Goal: Information Seeking & Learning: Learn about a topic

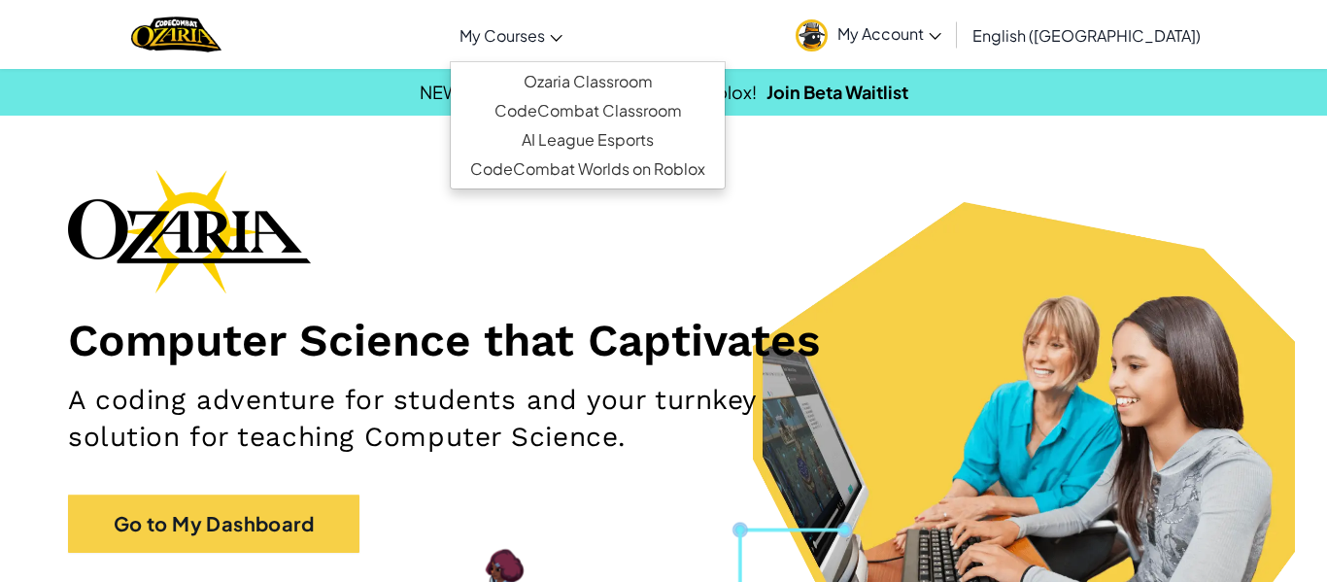
click at [545, 28] on span "My Courses" at bounding box center [502, 35] width 85 height 20
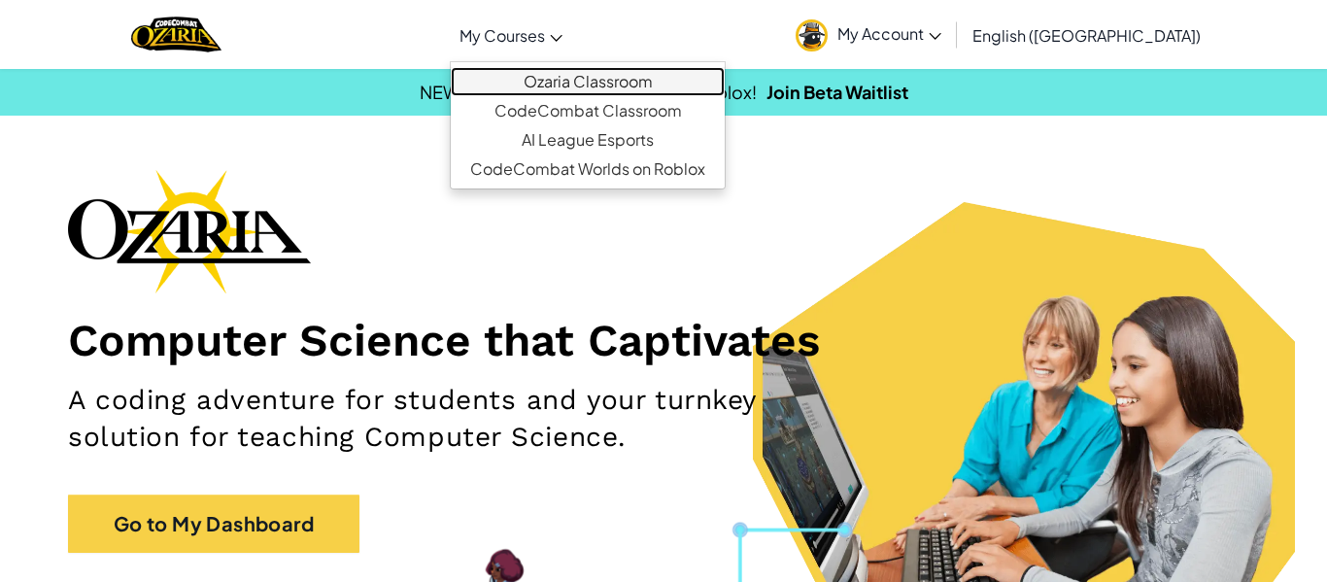
click at [721, 75] on link "Ozaria Classroom" at bounding box center [588, 81] width 274 height 29
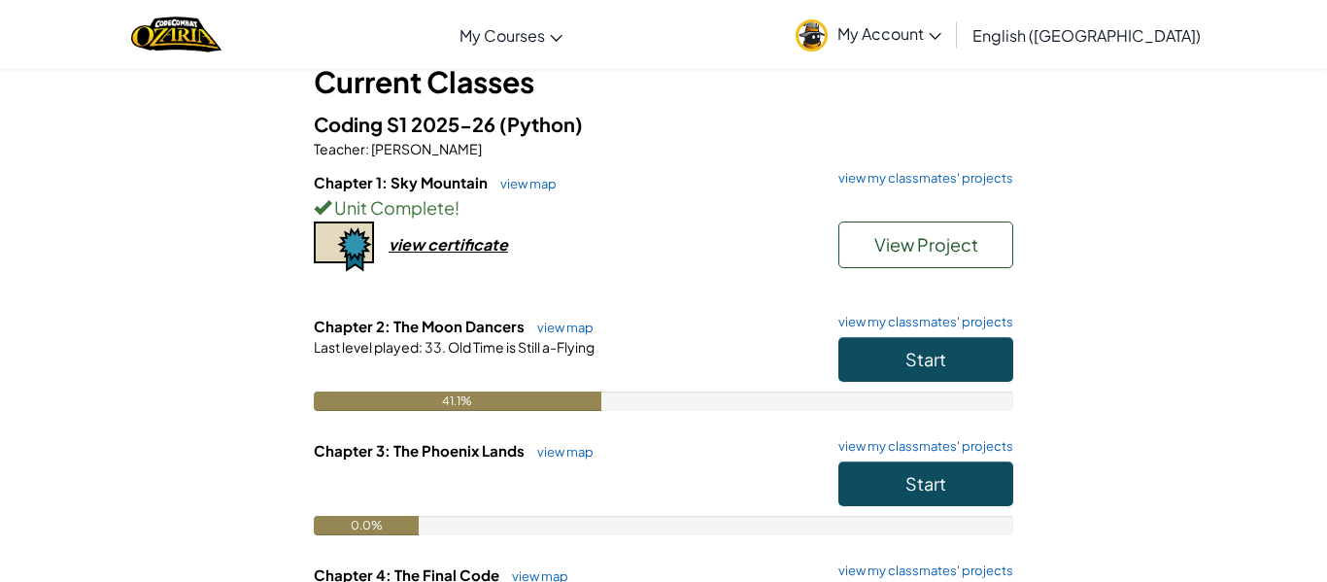
scroll to position [143, 0]
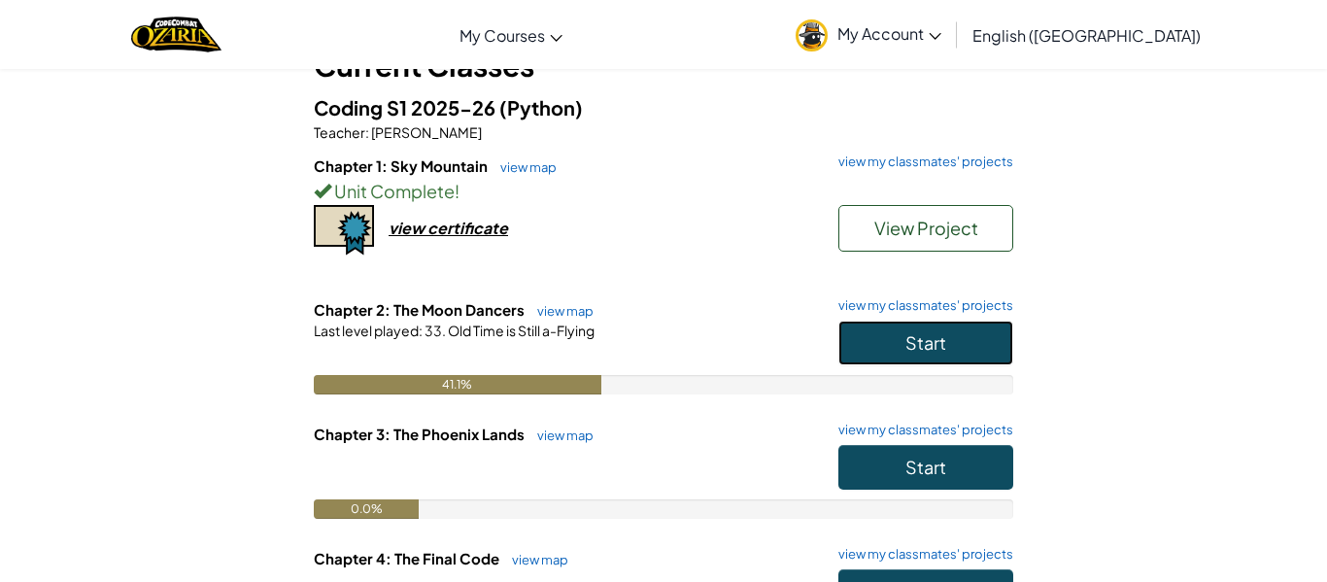
click at [944, 353] on span "Start" at bounding box center [925, 342] width 41 height 22
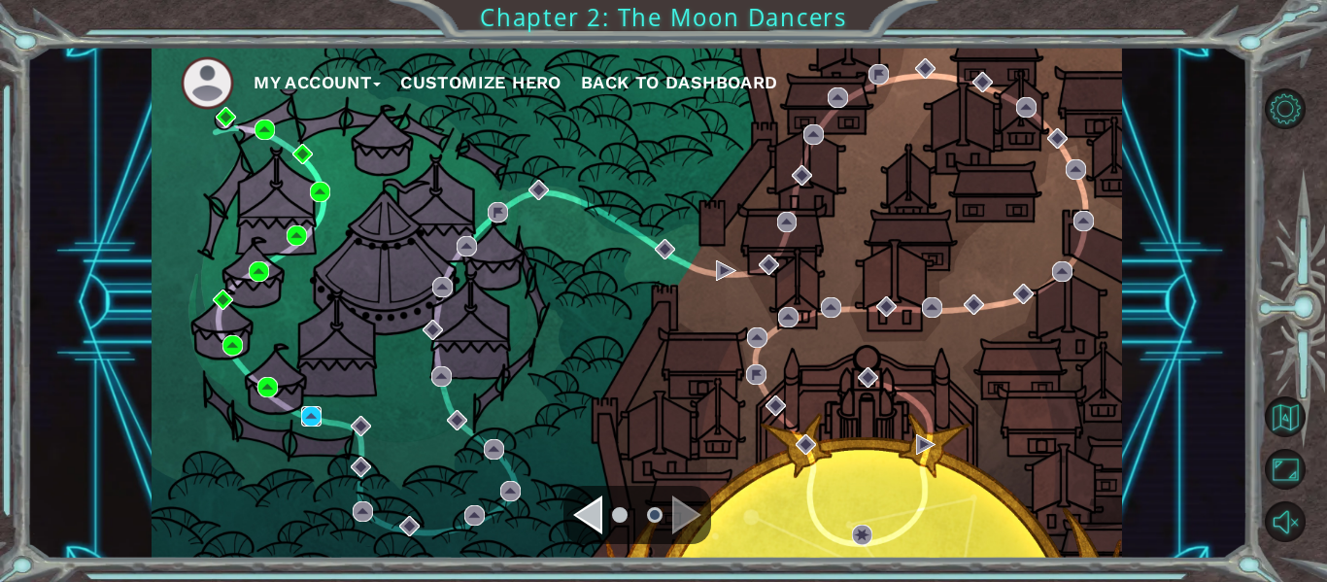
click at [310, 426] on img at bounding box center [311, 416] width 20 height 20
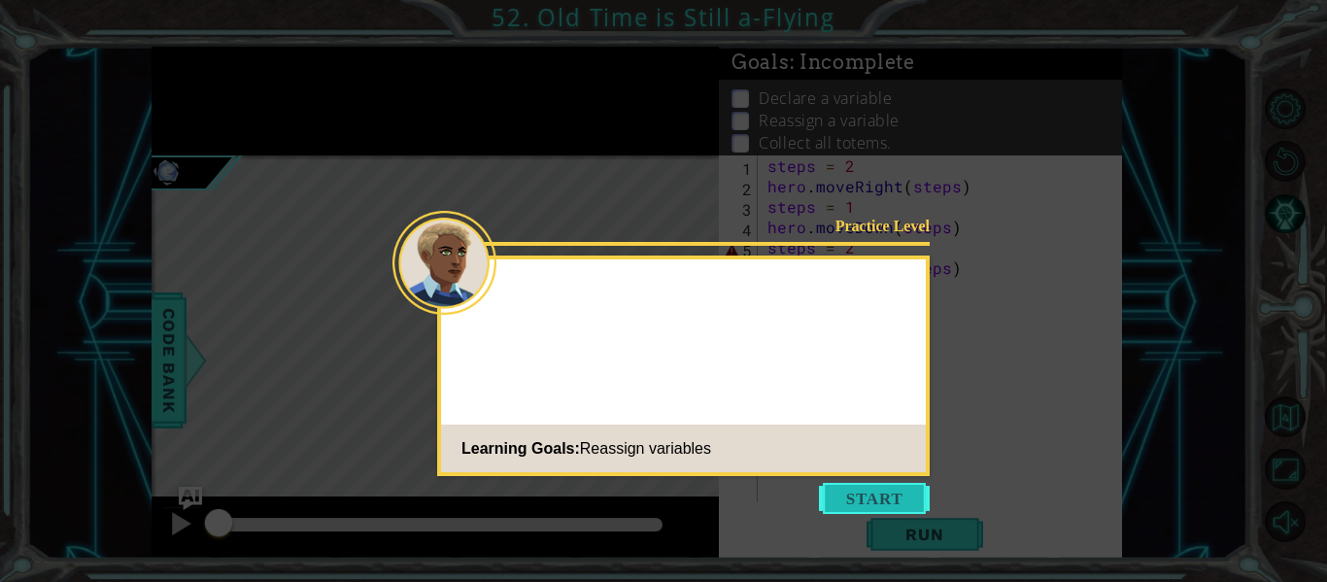
click at [855, 504] on button "Start" at bounding box center [874, 498] width 111 height 31
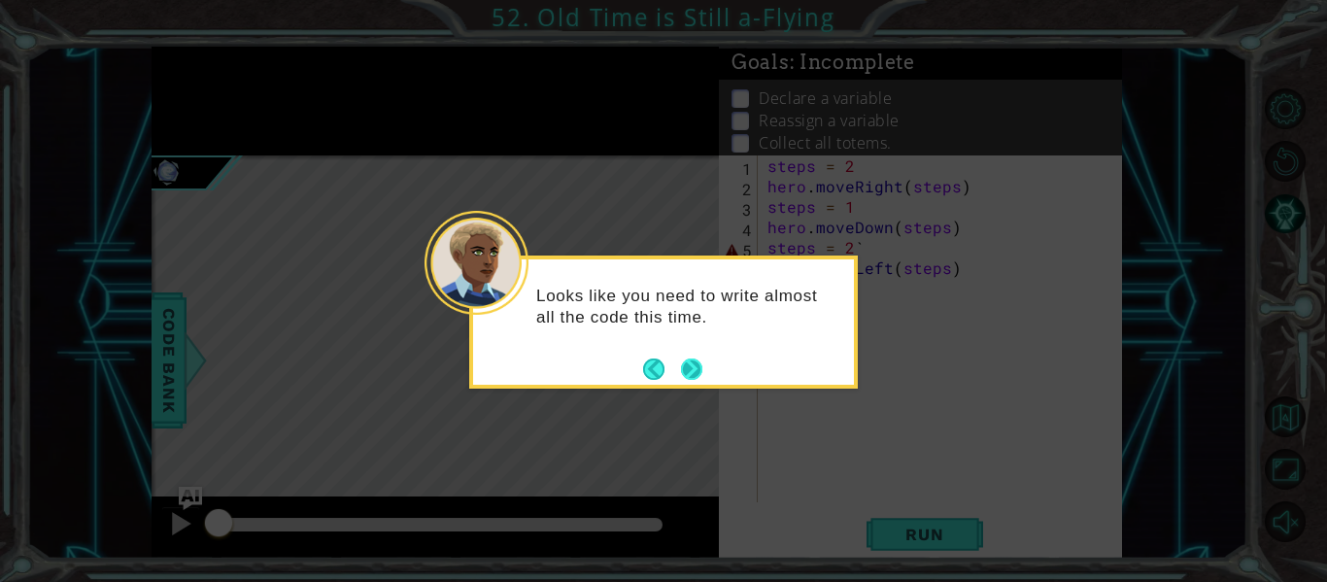
click at [692, 357] on button "Next" at bounding box center [691, 369] width 35 height 35
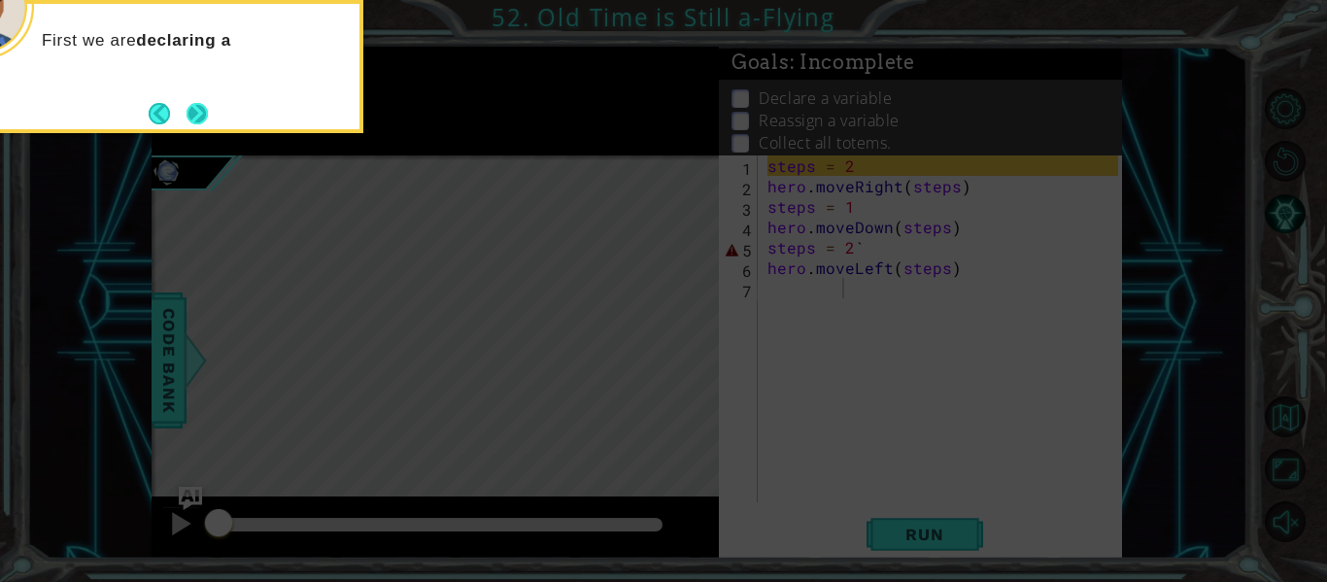
click at [205, 116] on button "Next" at bounding box center [197, 113] width 24 height 24
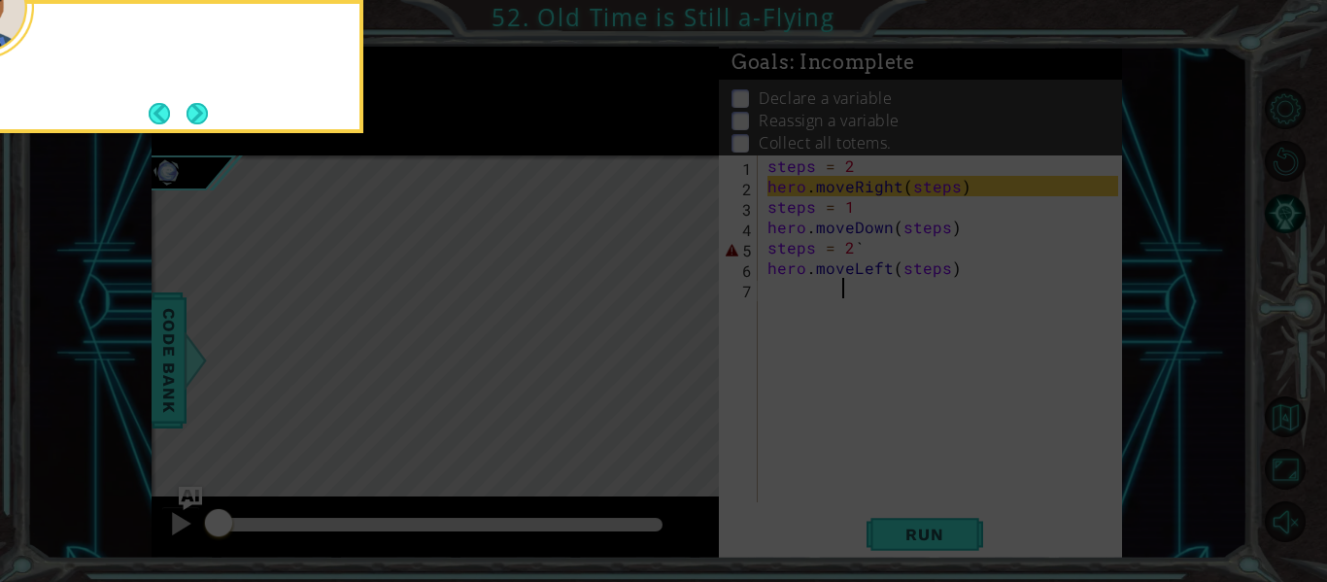
click at [205, 116] on button "Next" at bounding box center [197, 113] width 29 height 29
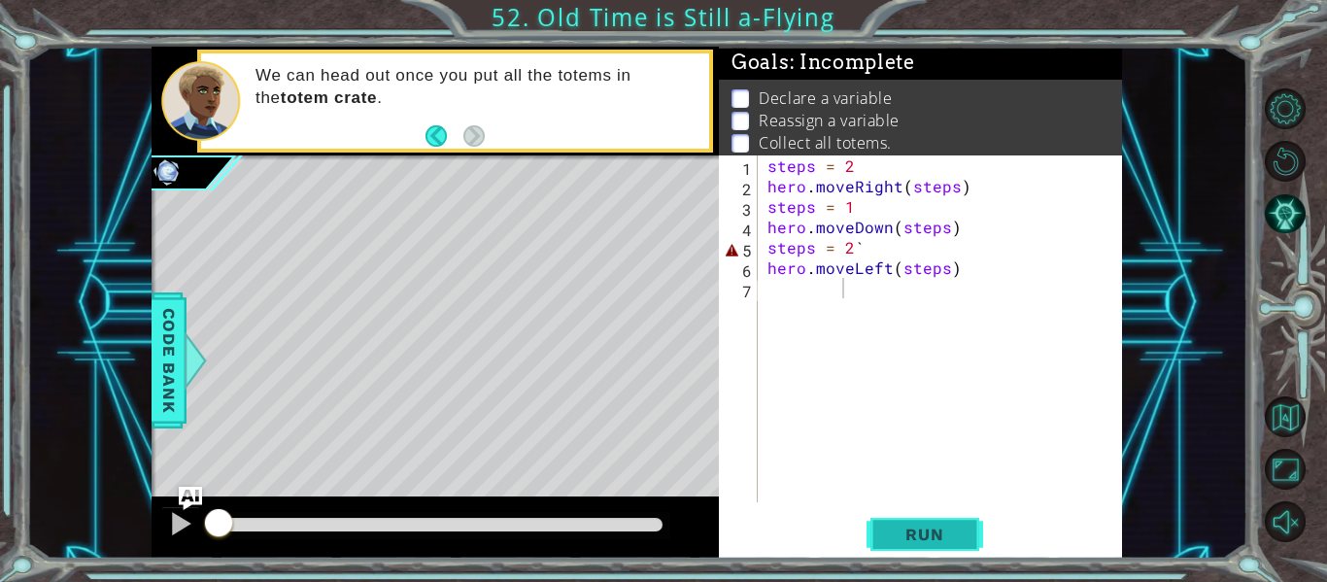
click at [905, 533] on span "Run" at bounding box center [924, 534] width 77 height 19
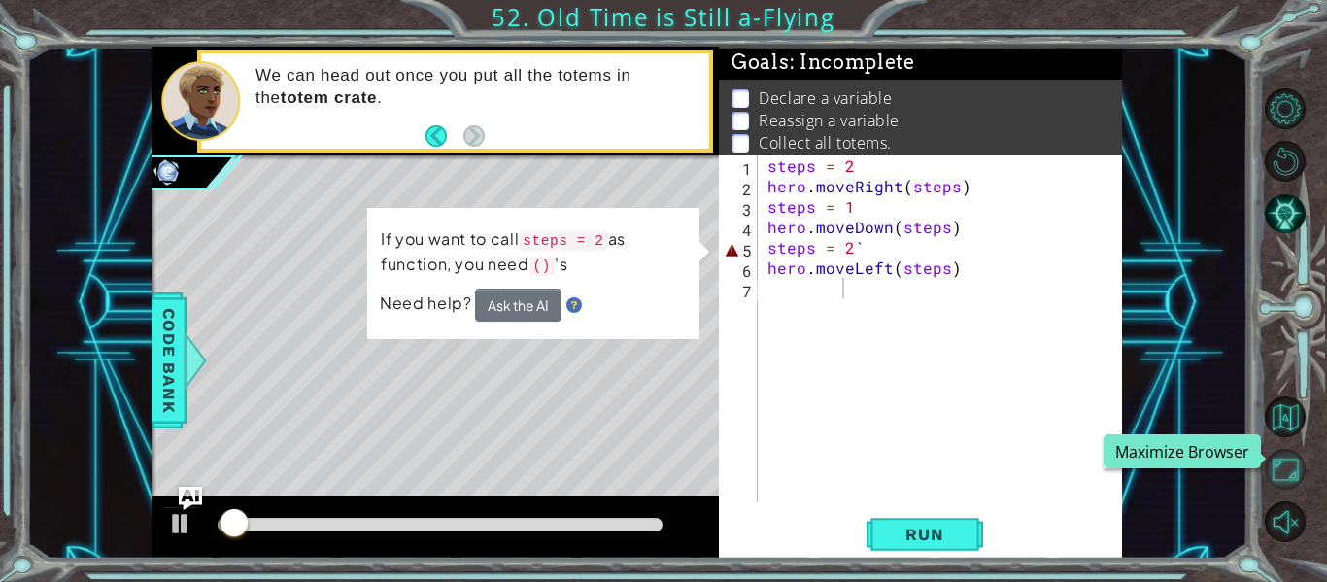
click at [1281, 480] on button "Maximize Browser" at bounding box center [1285, 469] width 41 height 41
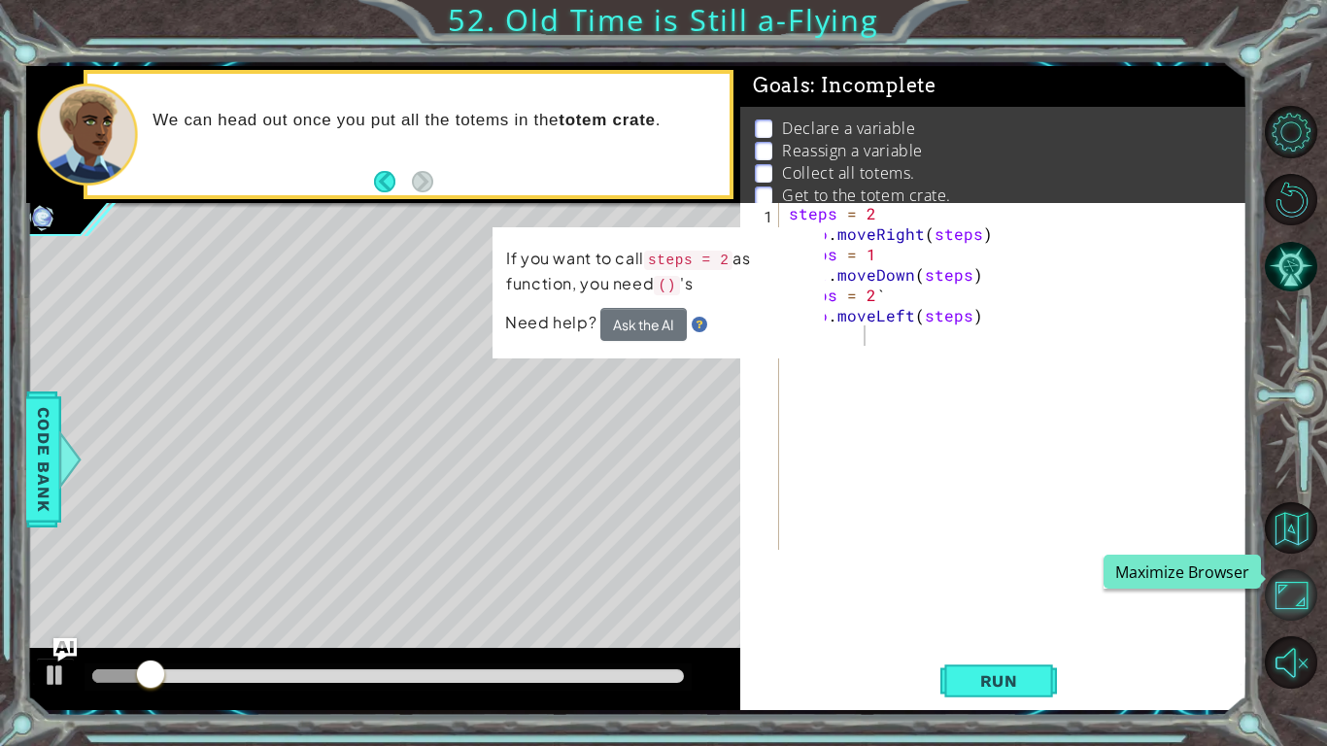
click at [1299, 581] on button "Maximize Browser" at bounding box center [1291, 595] width 52 height 52
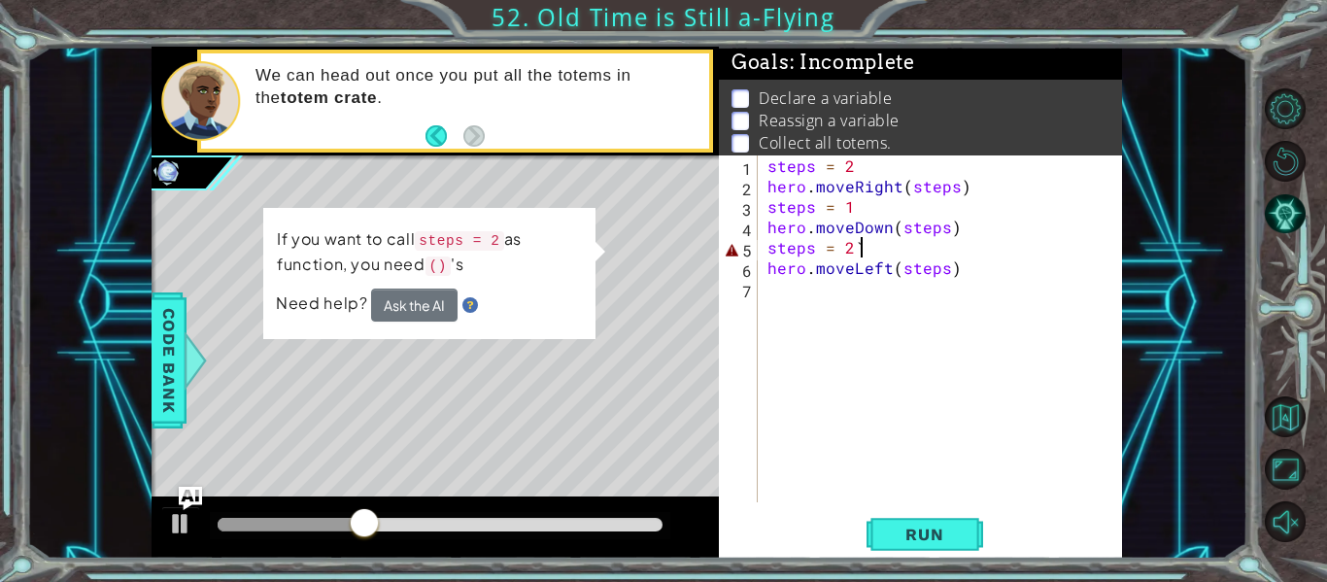
click at [859, 247] on div "steps = 2 hero . moveRight ( steps ) steps = 1 hero . moveDown ( steps ) steps …" at bounding box center [946, 349] width 364 height 388
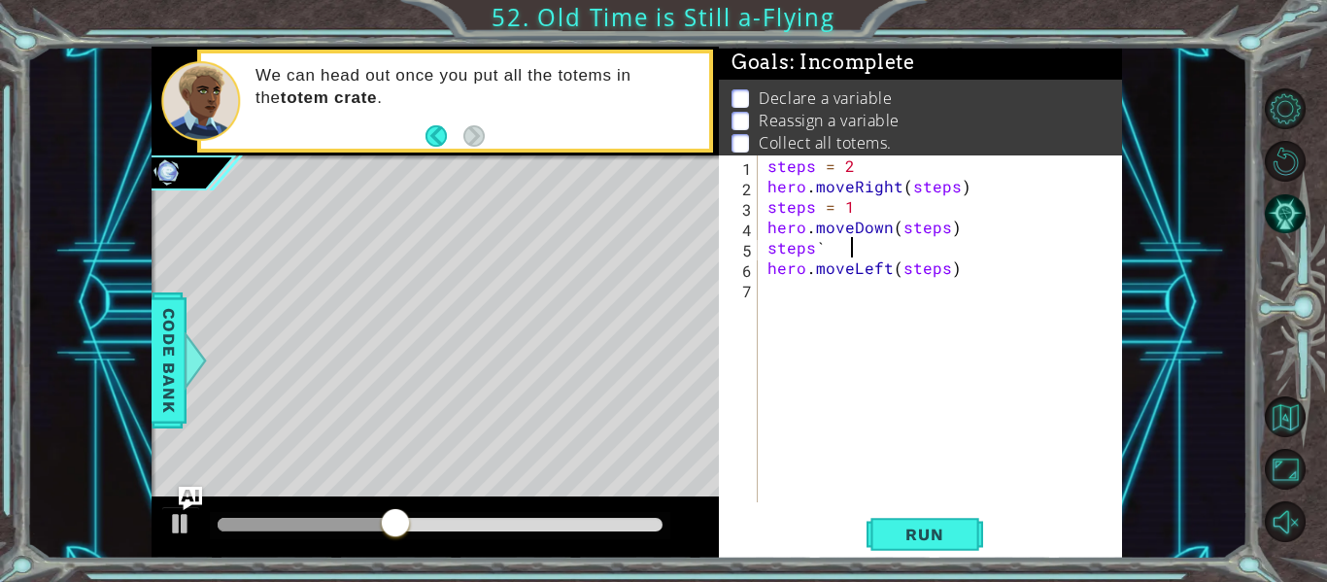
click at [858, 248] on div "steps = 2 hero . moveRight ( steps ) steps = 1 hero . moveDown ( steps ) steps …" at bounding box center [946, 349] width 364 height 388
type textarea "steps = 2"
click at [776, 285] on div "steps = 2 hero . moveRight ( steps ) steps = 1 hero . moveDown ( steps ) steps …" at bounding box center [946, 349] width 364 height 388
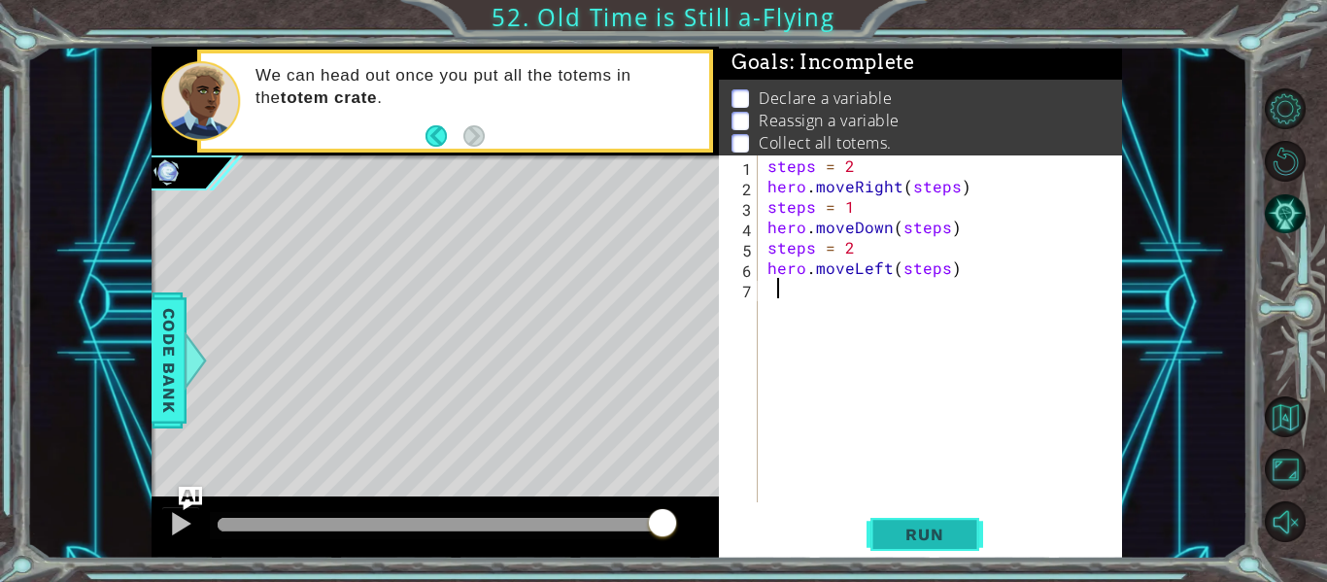
click at [911, 541] on span "Run" at bounding box center [924, 534] width 77 height 19
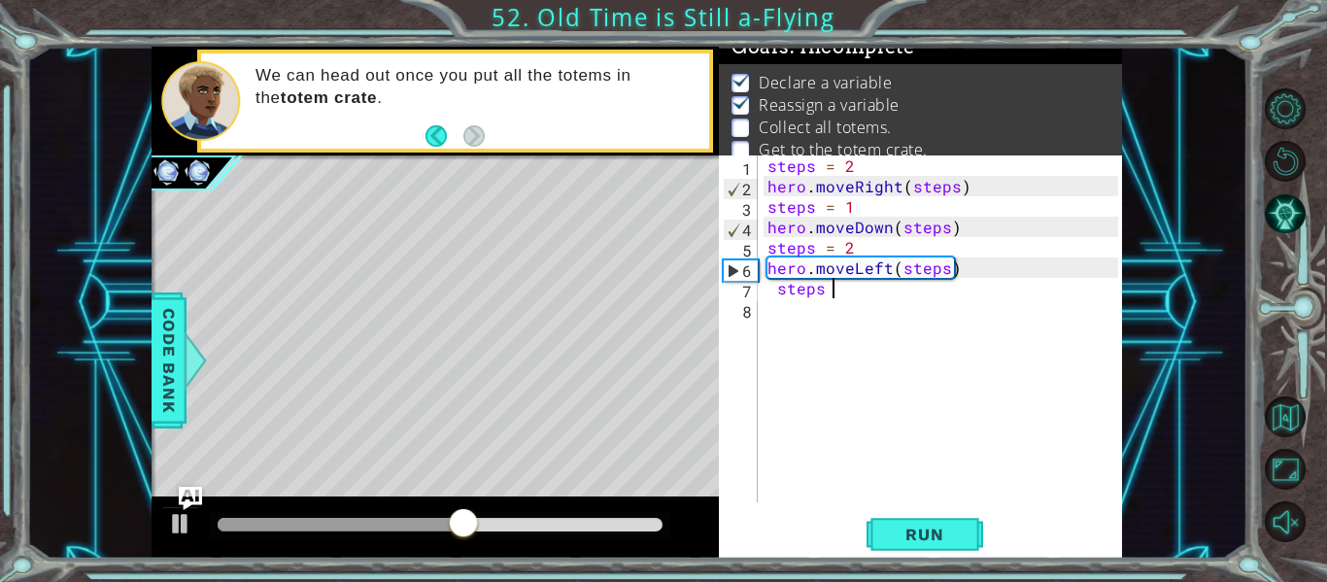
scroll to position [0, 5]
click at [177, 521] on div at bounding box center [180, 523] width 25 height 25
type textarea "steps = 4"
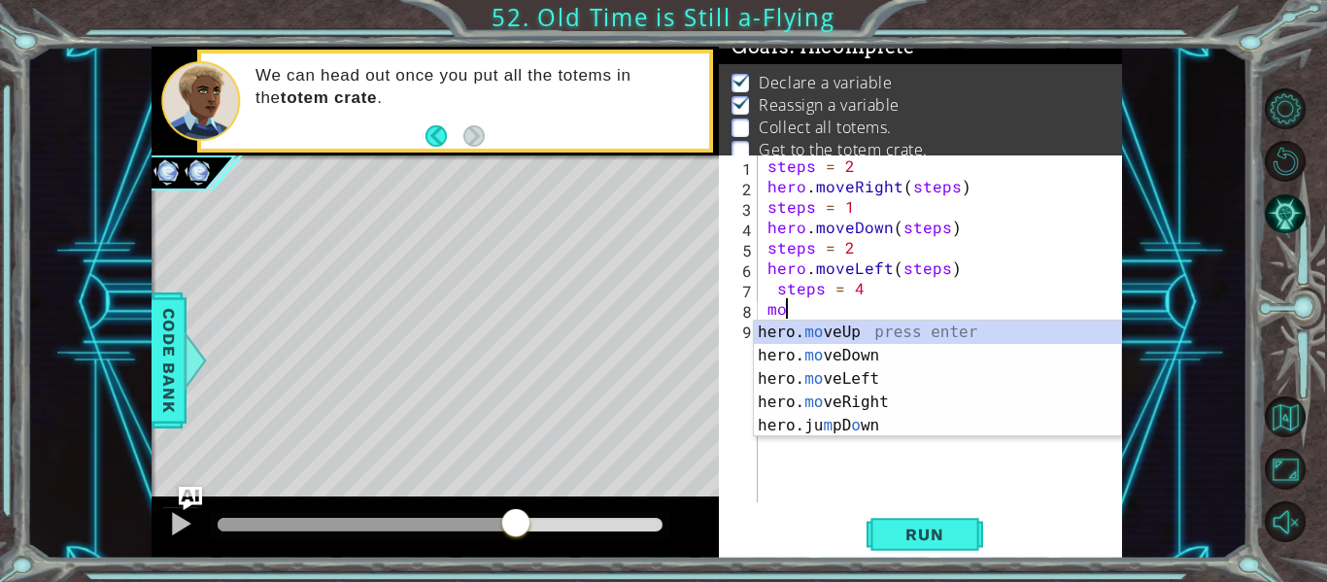
scroll to position [0, 1]
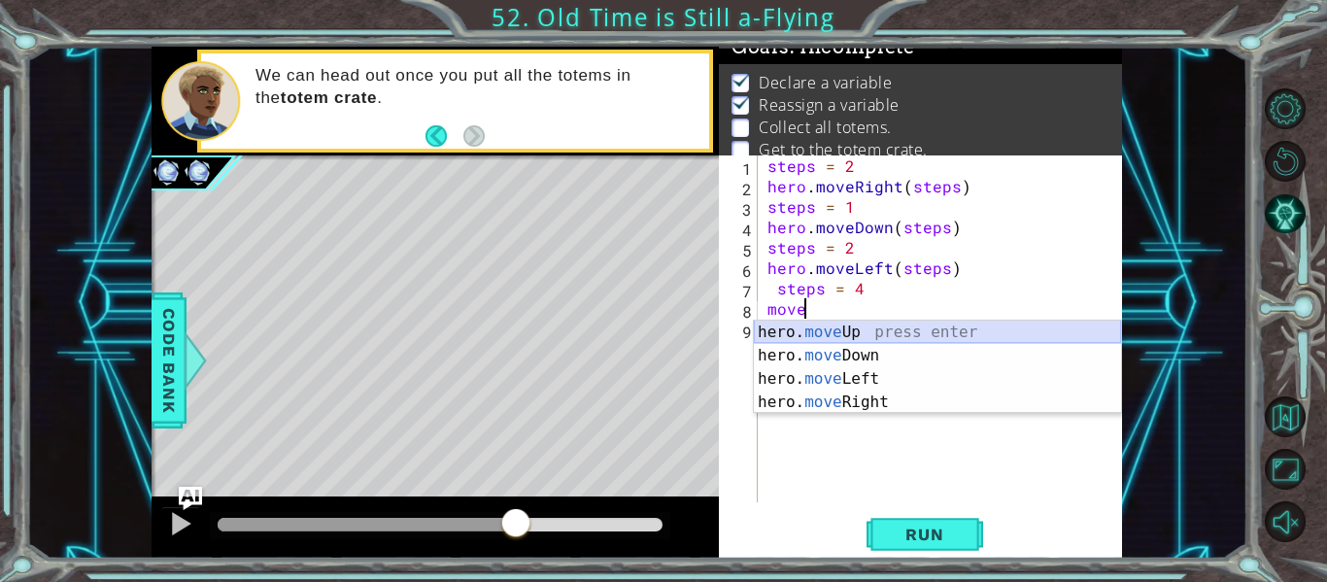
click at [909, 333] on div "hero. move Up press enter hero. move Down press enter hero. move Left press ent…" at bounding box center [937, 391] width 367 height 140
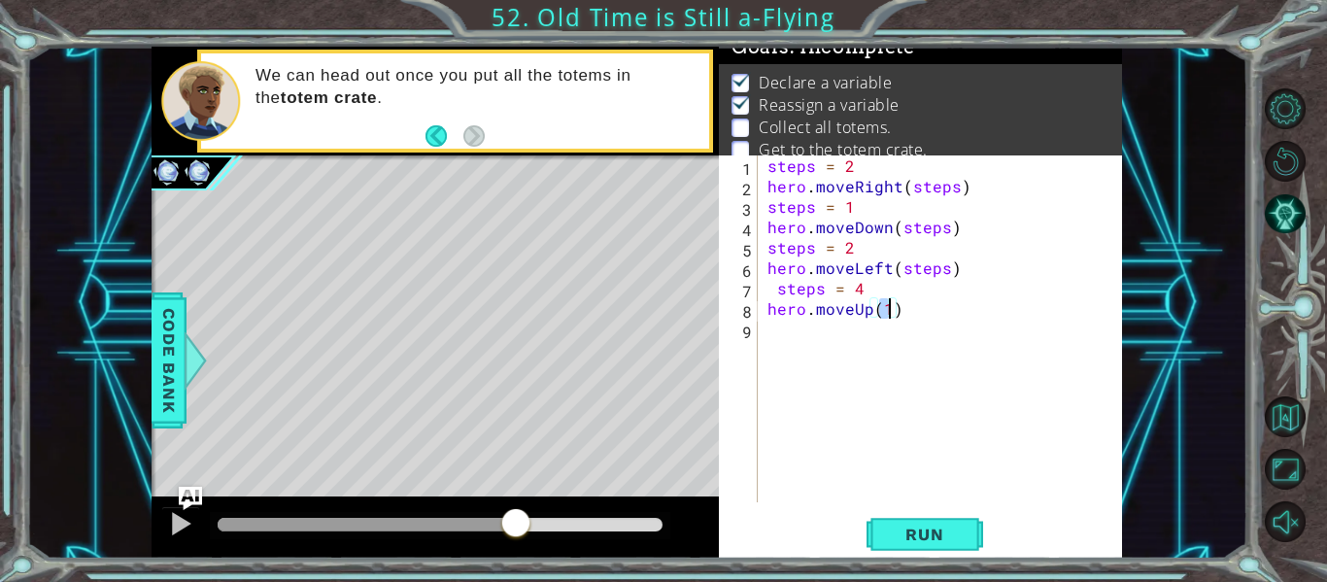
click at [869, 308] on div "steps = 2 hero . moveRight ( steps ) steps = 1 hero . moveDown ( steps ) steps …" at bounding box center [946, 349] width 364 height 388
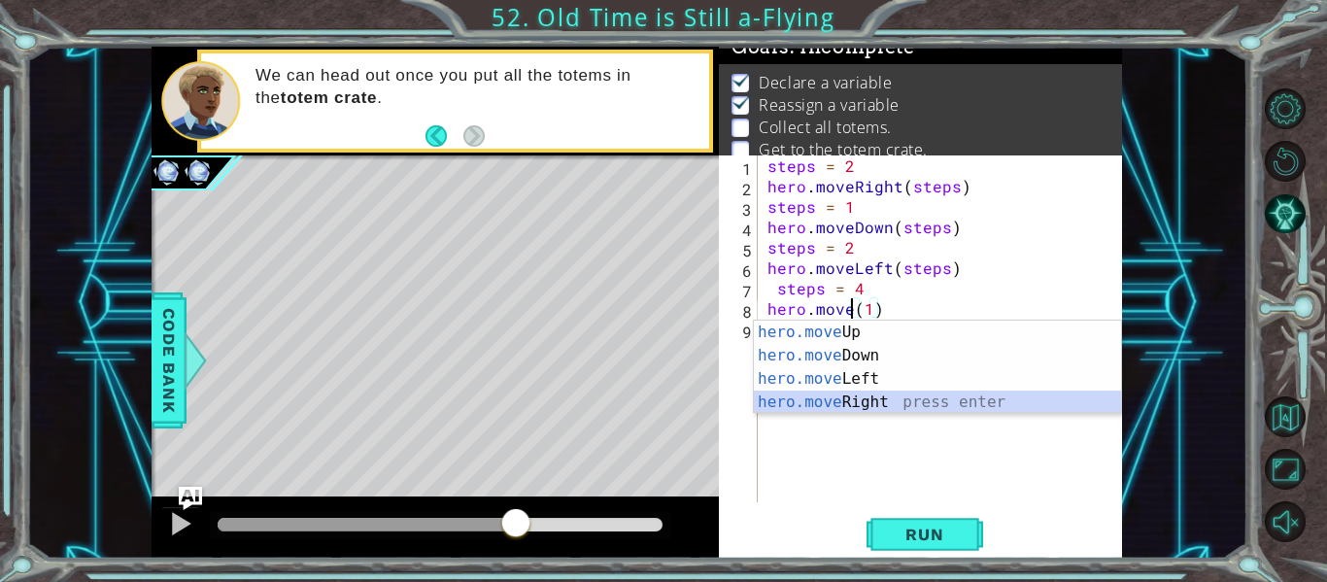
click at [881, 397] on div "hero.move Up press enter hero.move Down press enter hero.move Left press enter …" at bounding box center [937, 391] width 367 height 140
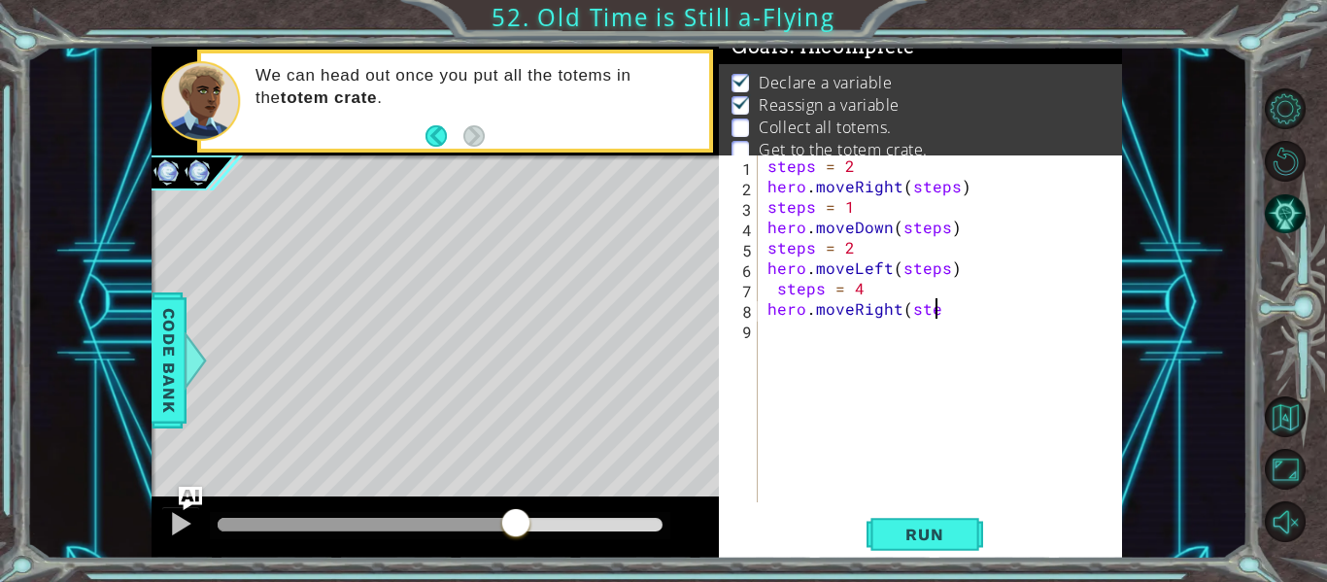
scroll to position [0, 10]
type textarea "hero.moveRight(steps"
type textarea "0"
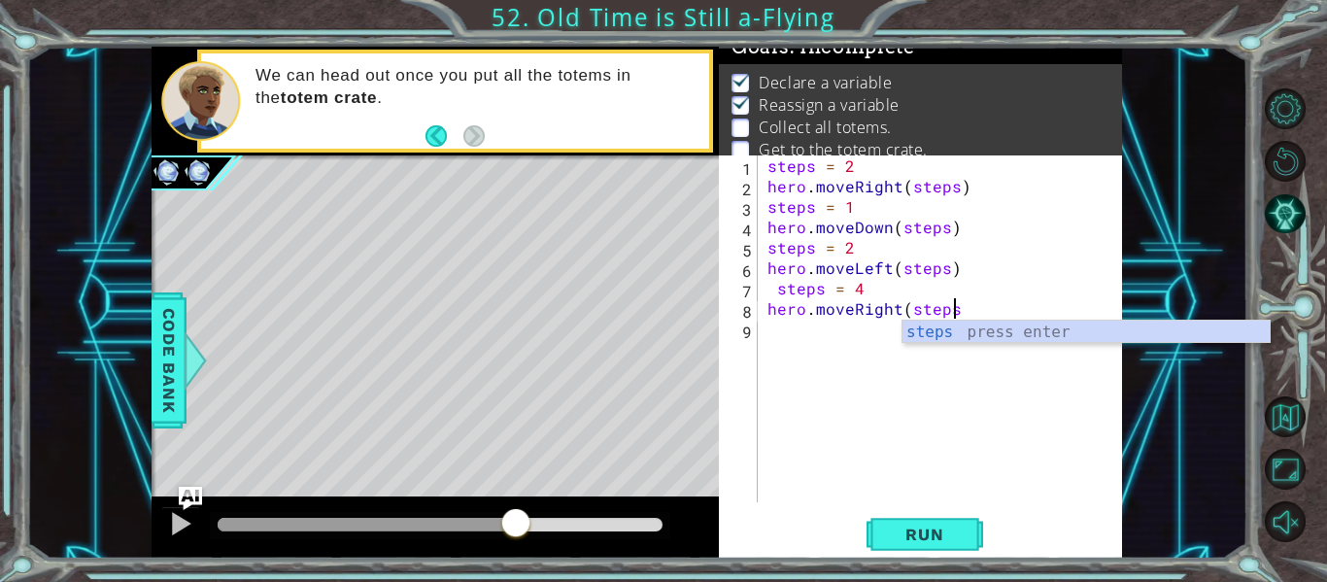
type textarea "hero.moveRight(steps)"
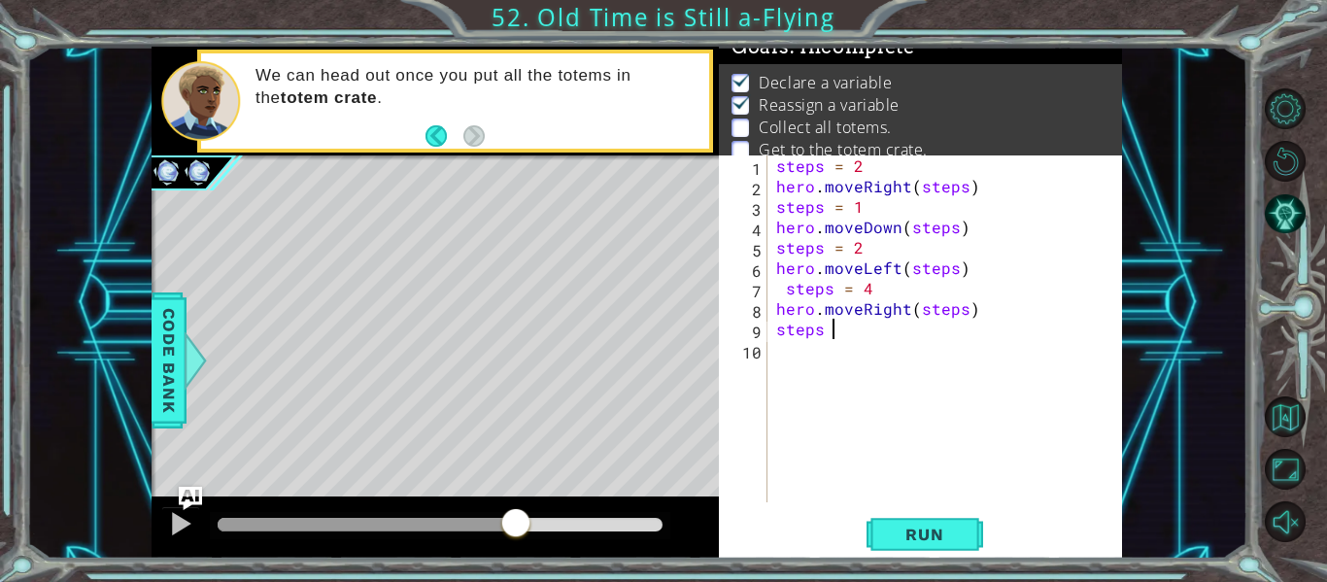
scroll to position [0, 3]
type textarea "steps ="
click at [1316, 36] on div "1 ההההההההההההההההההההההההההההההההההההההההההההההההההההההההההההההההההההההההההההה…" at bounding box center [663, 291] width 1327 height 582
click at [1309, 58] on div "1 ההההההההההההההההההההההההההההההההההההההההההההההההההההההההההההההההההההההההההההה…" at bounding box center [663, 291] width 1327 height 582
click at [31, 327] on div "1 ההההההההההההההההההההההההההההההההההההההההההההההההההההההההההההההההההההההההההההה…" at bounding box center [636, 303] width 1221 height 512
